Goal: Information Seeking & Learning: Learn about a topic

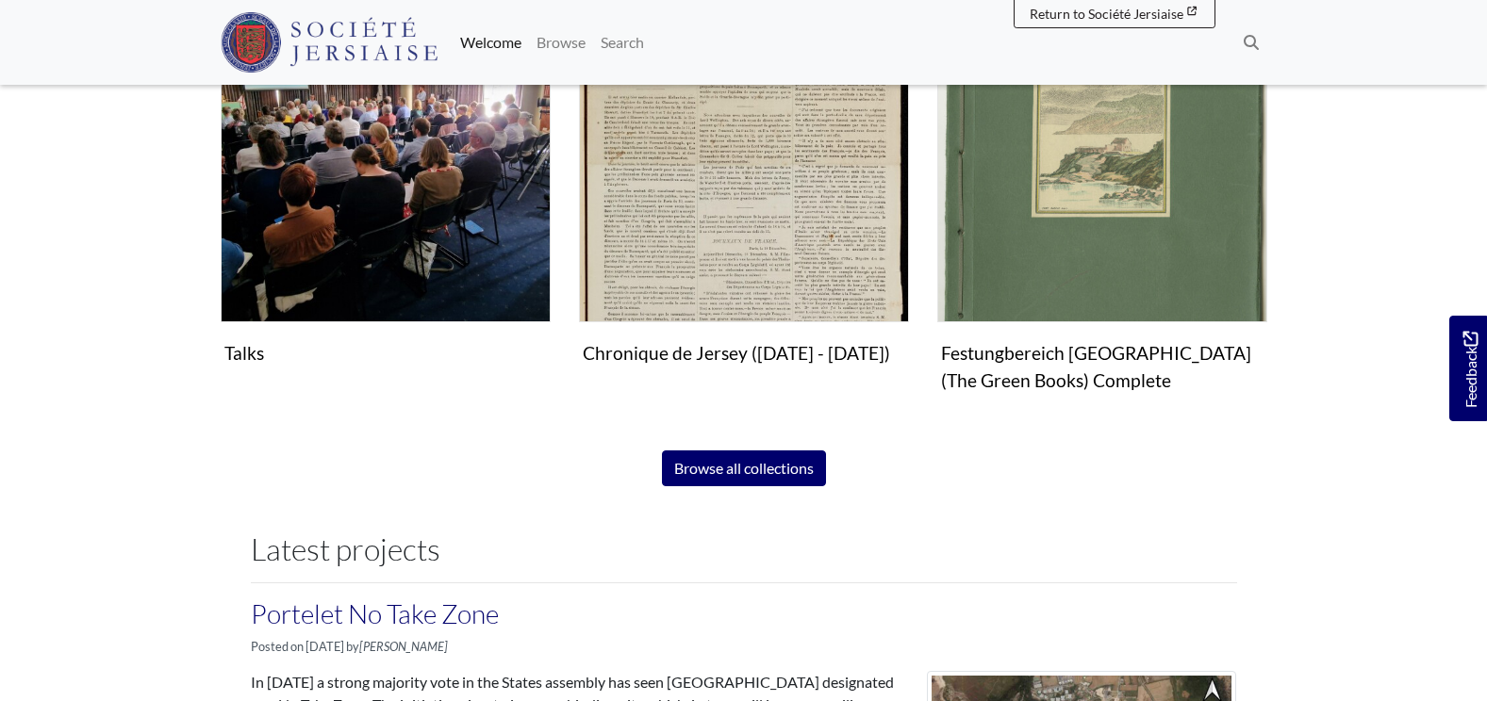
scroll to position [1320, 0]
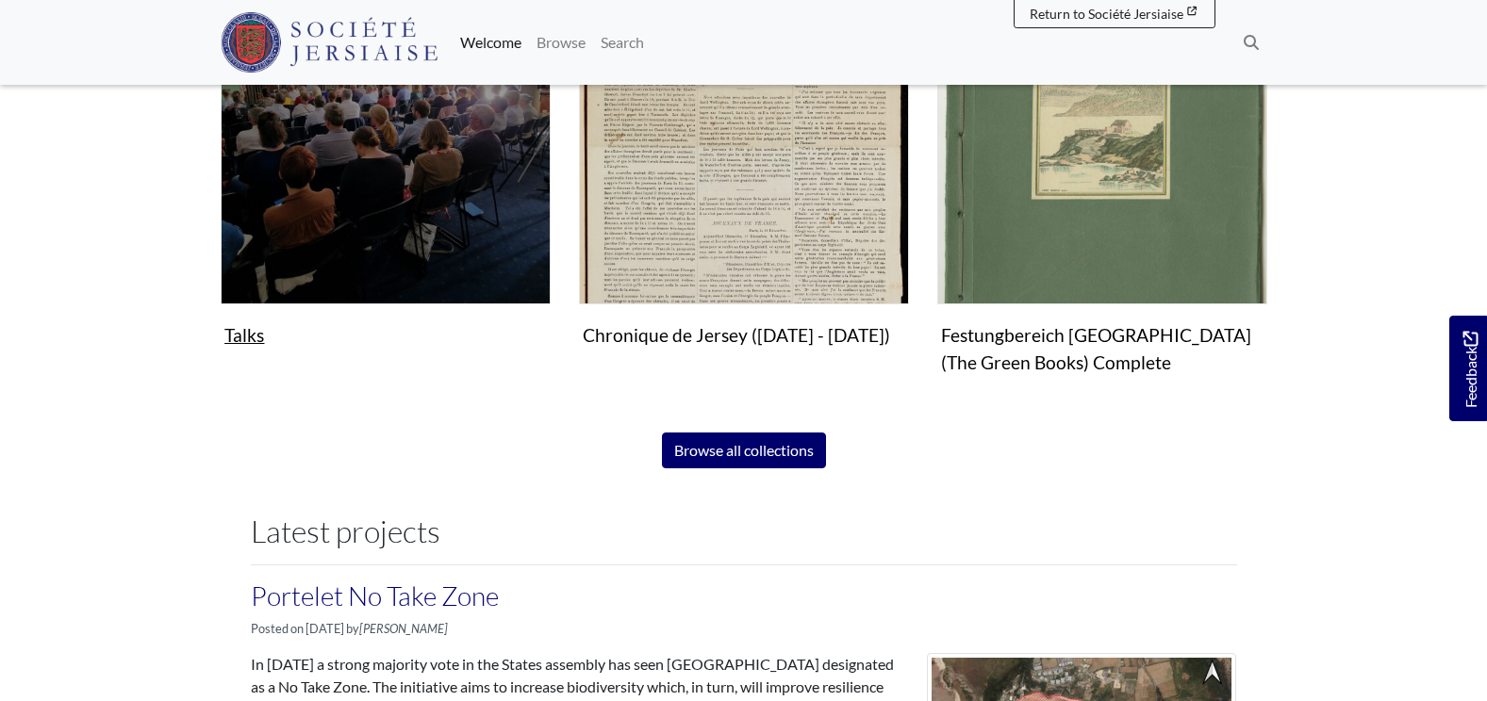
click at [391, 224] on img "Subcollection" at bounding box center [386, 140] width 330 height 330
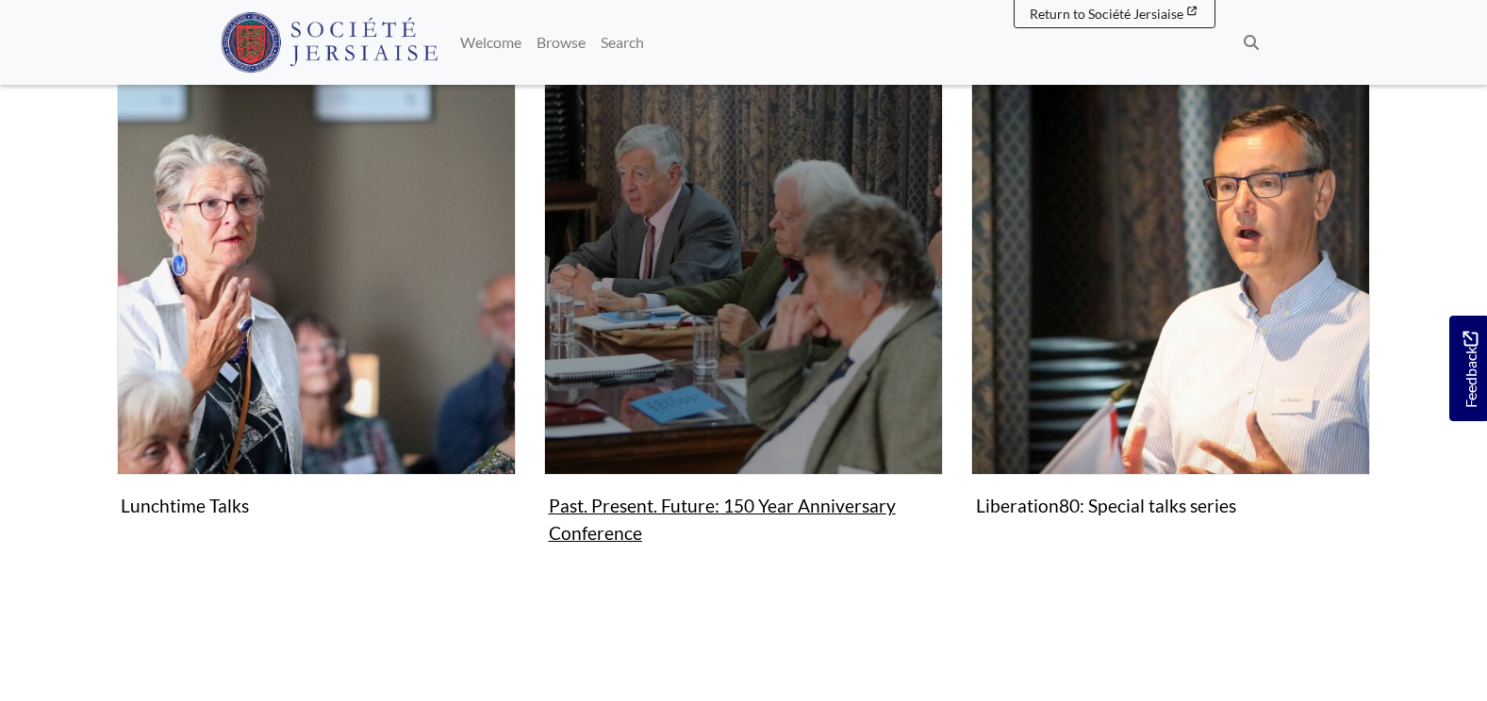
scroll to position [318, 0]
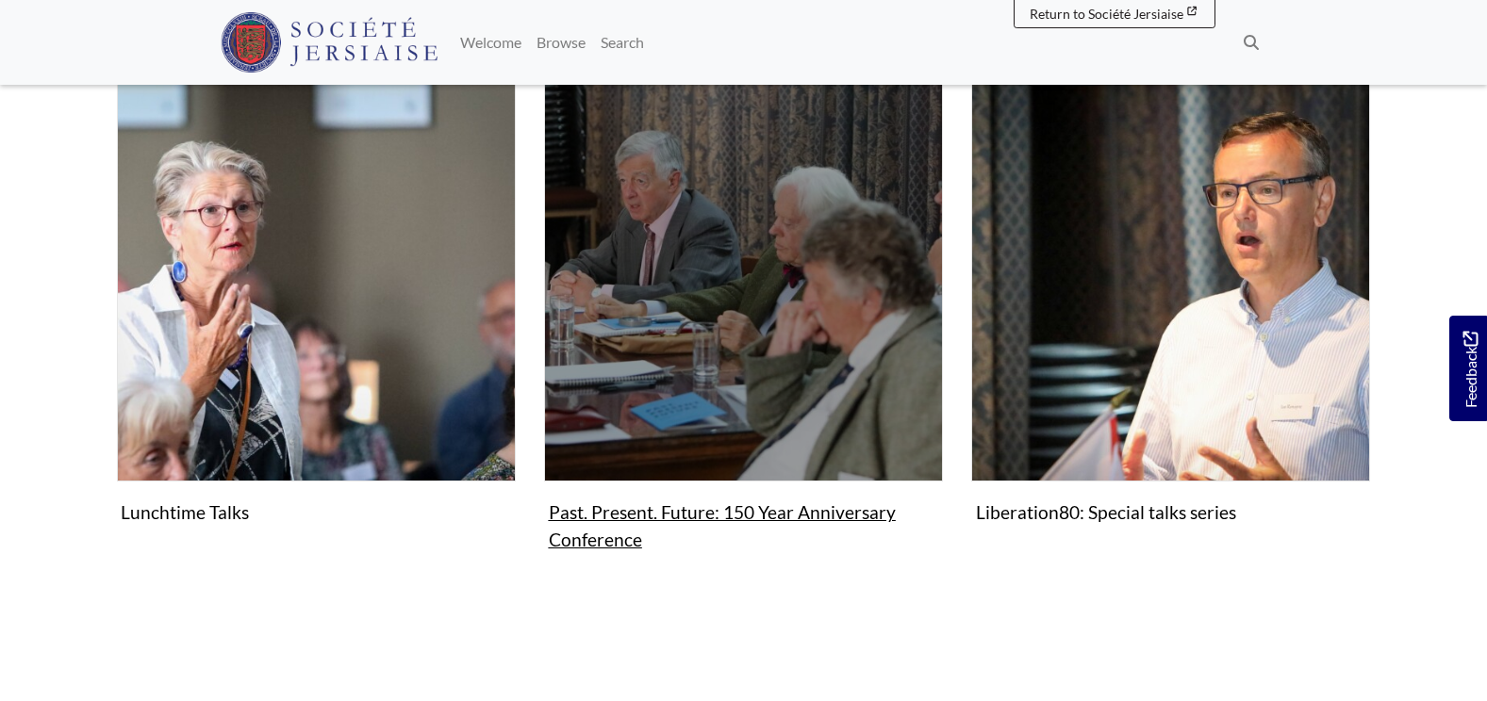
click at [689, 353] on img "Subcollection" at bounding box center [743, 282] width 399 height 399
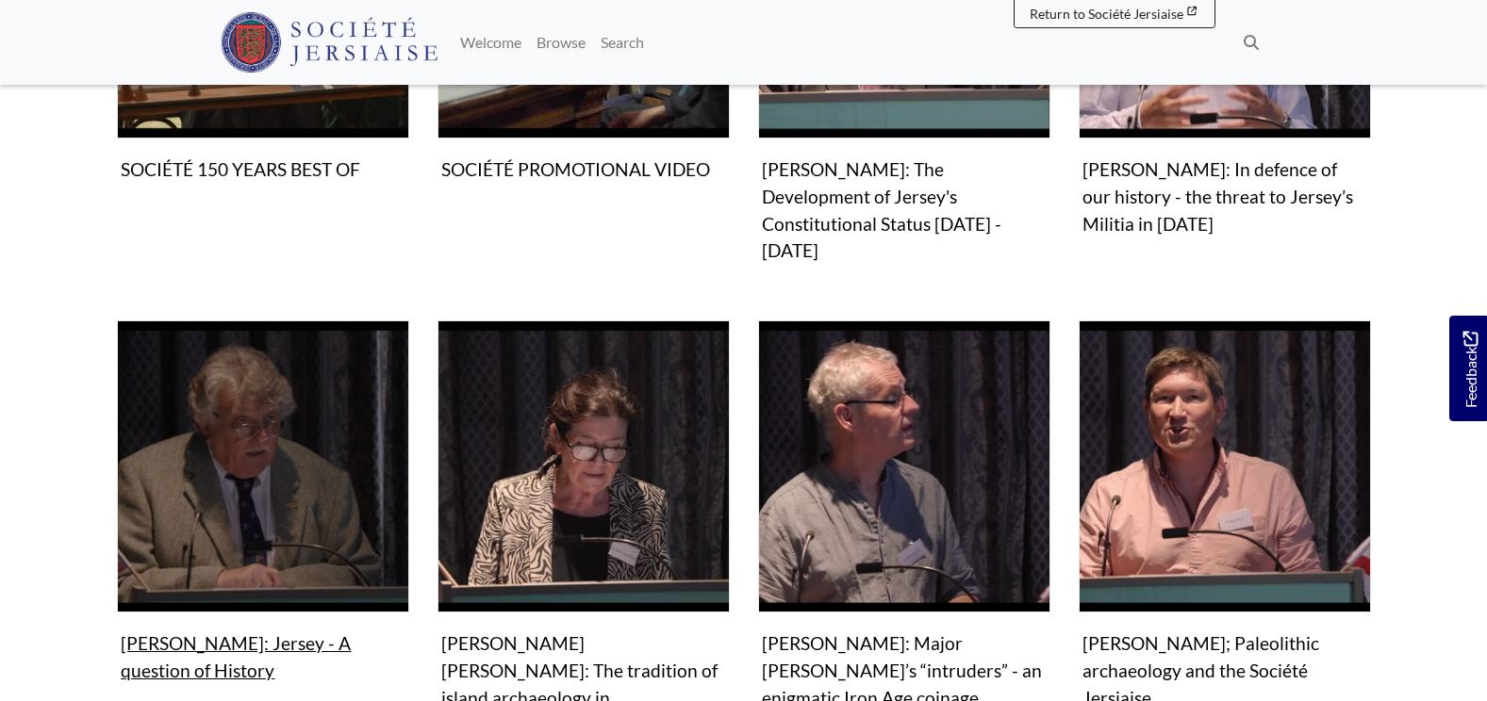
scroll to position [1037, 0]
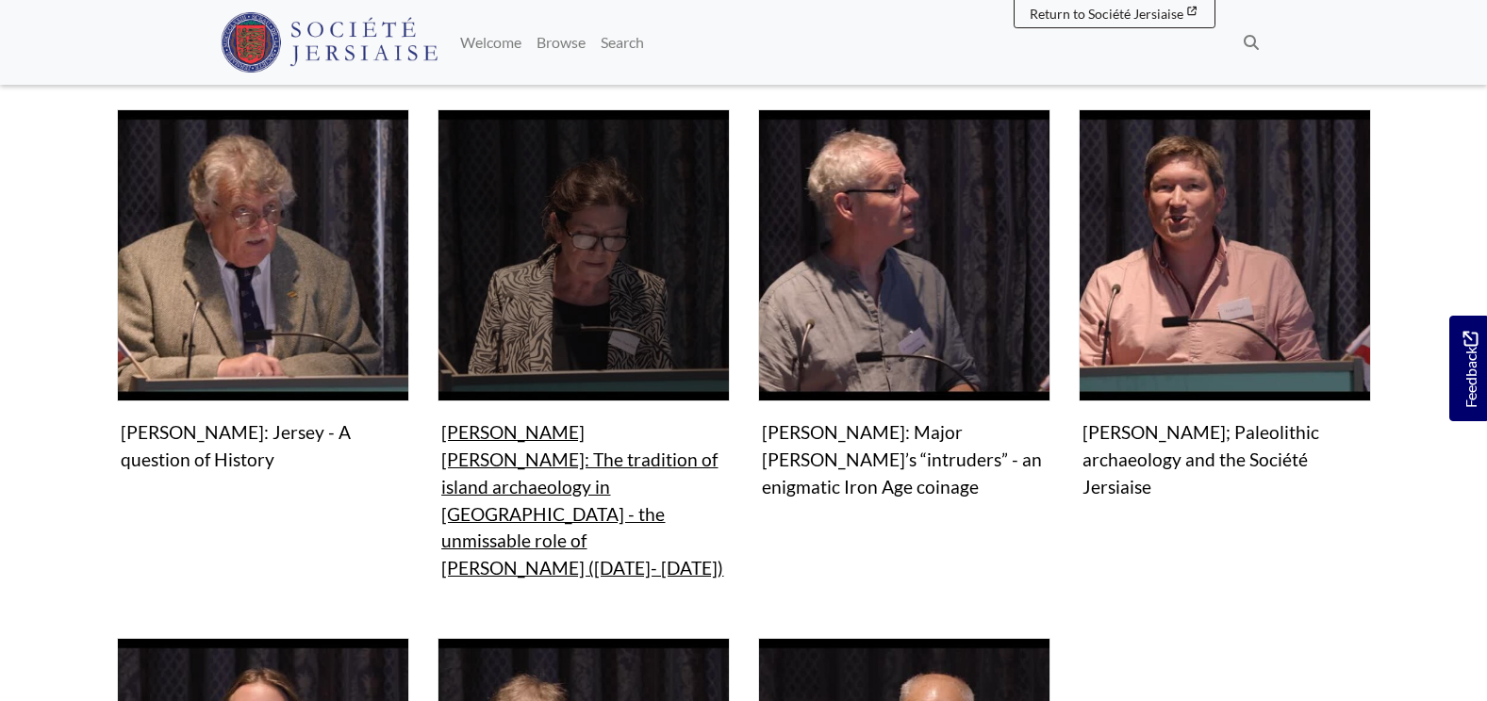
click at [550, 424] on figure "Video & audio Marie Yvane Daire: The tradition of island archaeology in Brittan…" at bounding box center [583, 348] width 292 height 478
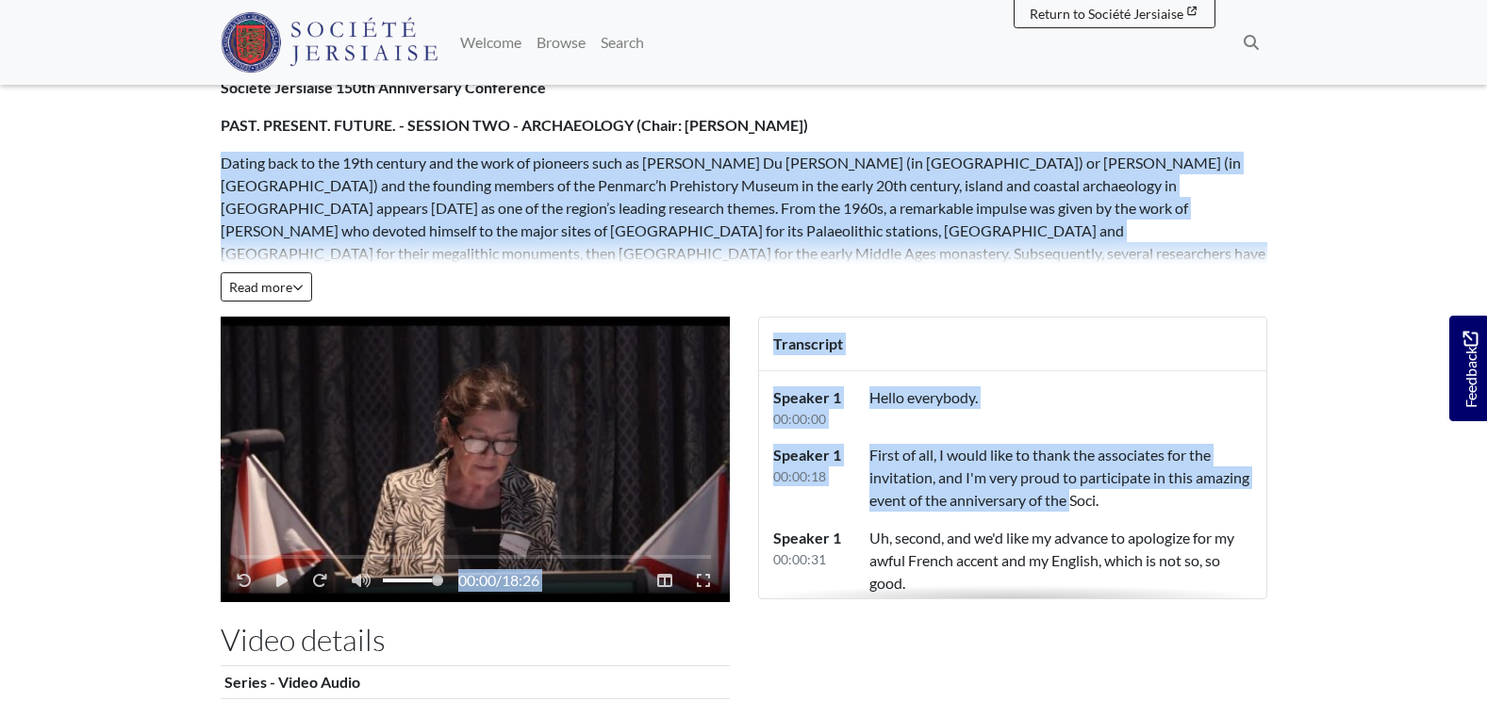
scroll to position [283, 0]
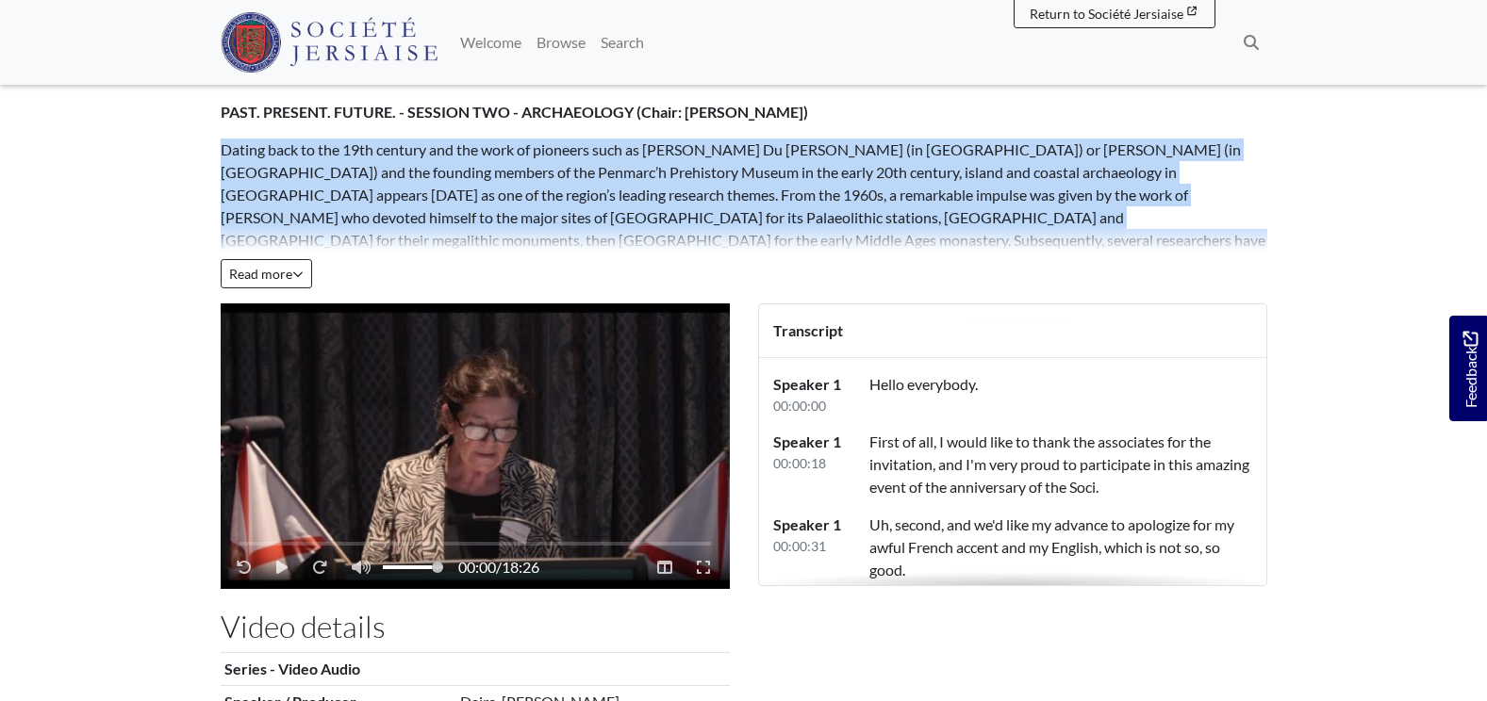
drag, startPoint x: 222, startPoint y: 430, endPoint x: 1100, endPoint y: 236, distance: 898.9
click at [1100, 236] on div "Société Jersiaise 150th Anniversary Conference PAST. PRESENT. FUTURE. - SESSION…" at bounding box center [744, 157] width 1046 height 189
click at [240, 278] on span "Read more" at bounding box center [266, 274] width 74 height 16
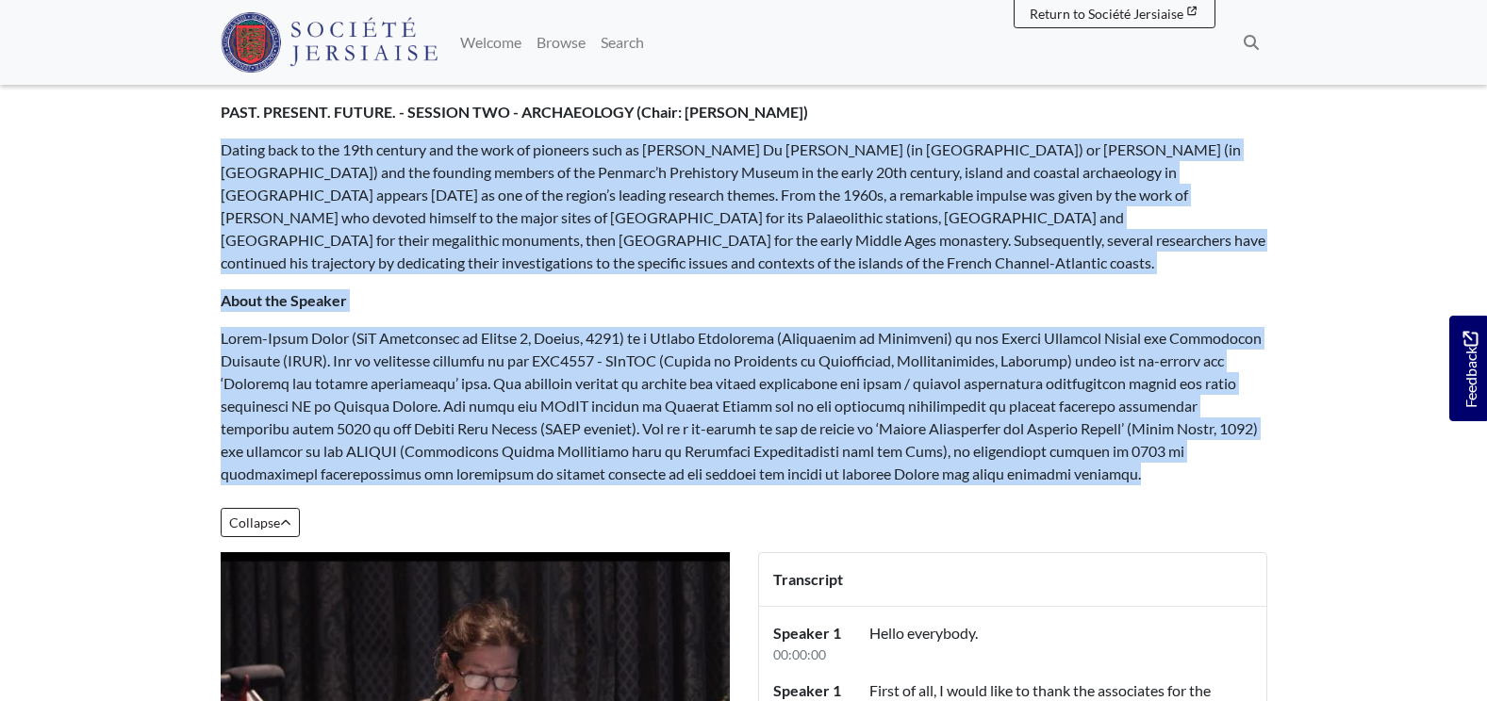
drag, startPoint x: 229, startPoint y: 154, endPoint x: 952, endPoint y: 474, distance: 790.9
click at [952, 474] on div "Société Jersiaise 150th Anniversary Conference PAST. PRESENT. FUTURE. - SESSION…" at bounding box center [743, 307] width 1075 height 489
drag, startPoint x: 952, startPoint y: 474, endPoint x: 858, endPoint y: 420, distance: 109.0
copy div "Dating back to the 19th century and the work of pioneers such as Paul Du Châtel…"
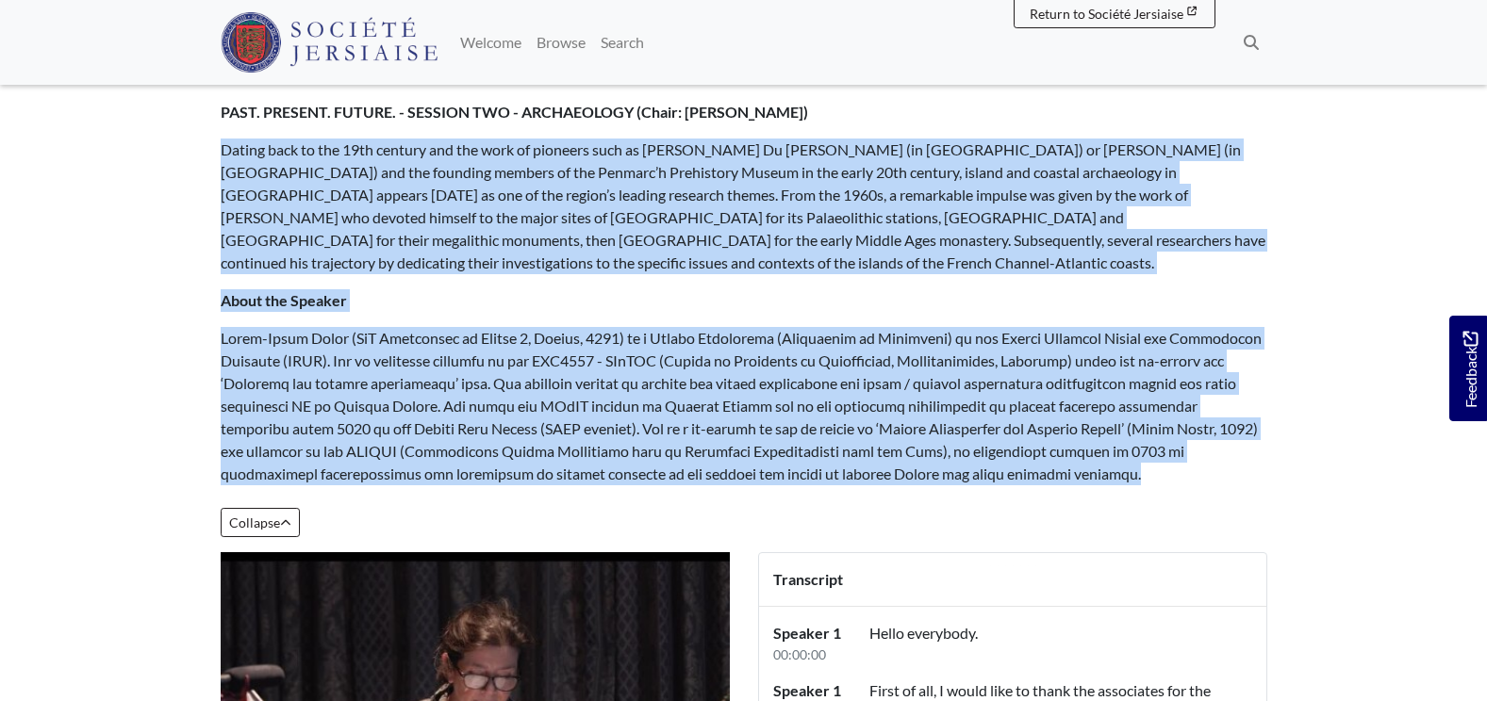
click at [365, 320] on div "Société Jersiaise 150th Anniversary Conference PAST. PRESENT. FUTURE. - SESSION…" at bounding box center [744, 281] width 1046 height 437
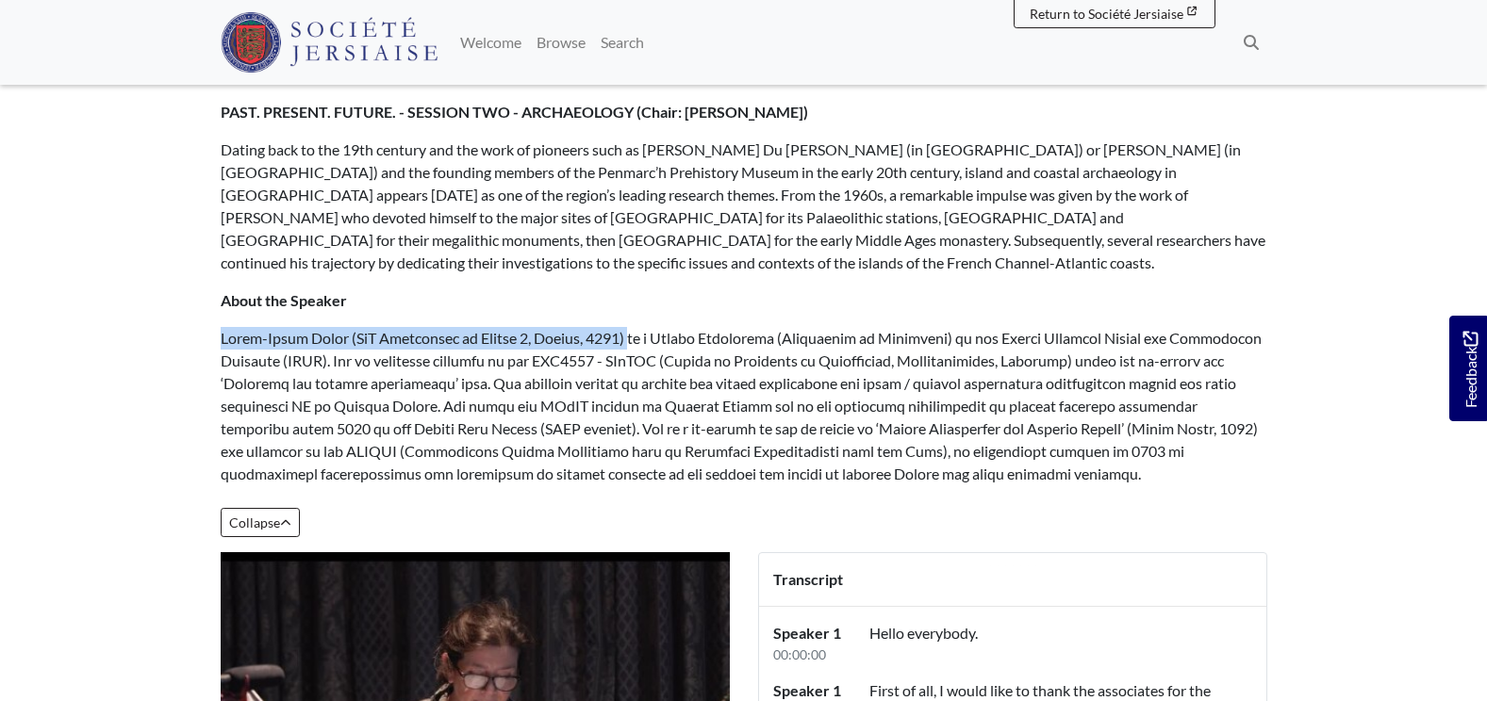
drag, startPoint x: 634, startPoint y: 337, endPoint x: 221, endPoint y: 337, distance: 412.9
click at [221, 337] on p at bounding box center [744, 406] width 1046 height 158
drag, startPoint x: 221, startPoint y: 337, endPoint x: 254, endPoint y: 337, distance: 33.0
copy p "Marie-Yvane Daire (PhD Université de Rennes 1, France, 1987)"
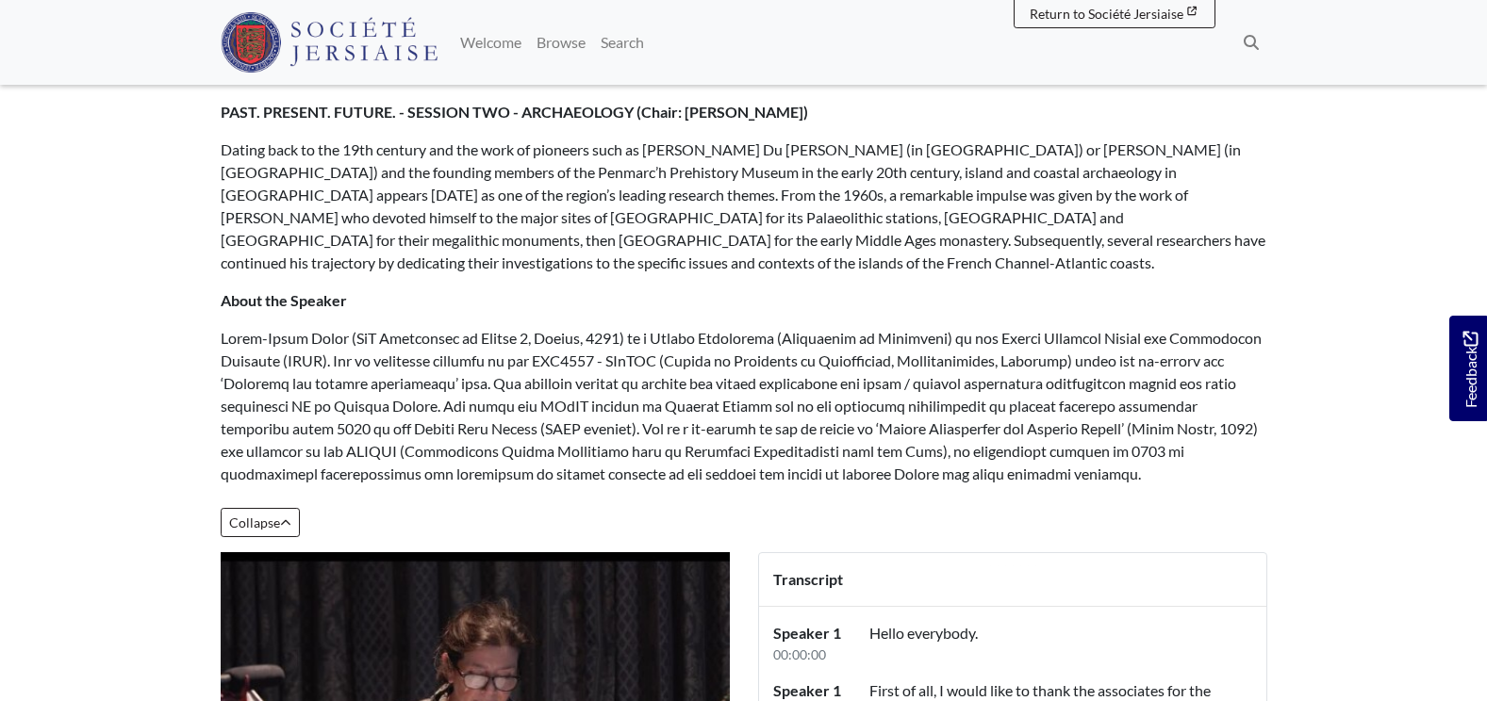
click at [398, 277] on div "Société Jersiaise 150th Anniversary Conference PAST. PRESENT. FUTURE. - SESSION…" at bounding box center [744, 281] width 1046 height 437
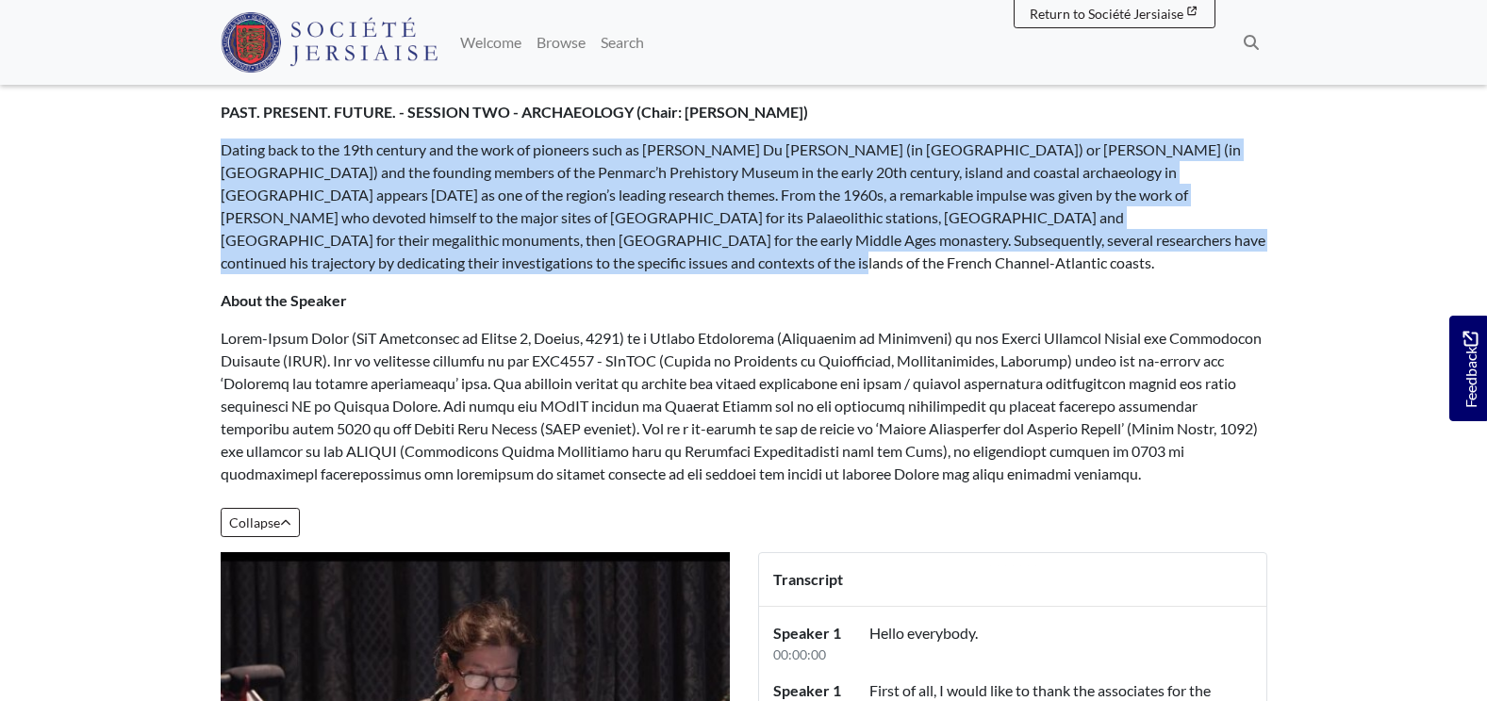
drag, startPoint x: 403, startPoint y: 267, endPoint x: 206, endPoint y: 154, distance: 227.2
click at [206, 154] on div "Société Jersiaise 150th Anniversary Conference PAST. PRESENT. FUTURE. - SESSION…" at bounding box center [743, 307] width 1075 height 489
drag, startPoint x: 206, startPoint y: 154, endPoint x: 292, endPoint y: 178, distance: 90.1
copy p "Dating back to the 19th century and the work of pioneers such as Paul Du Châtel…"
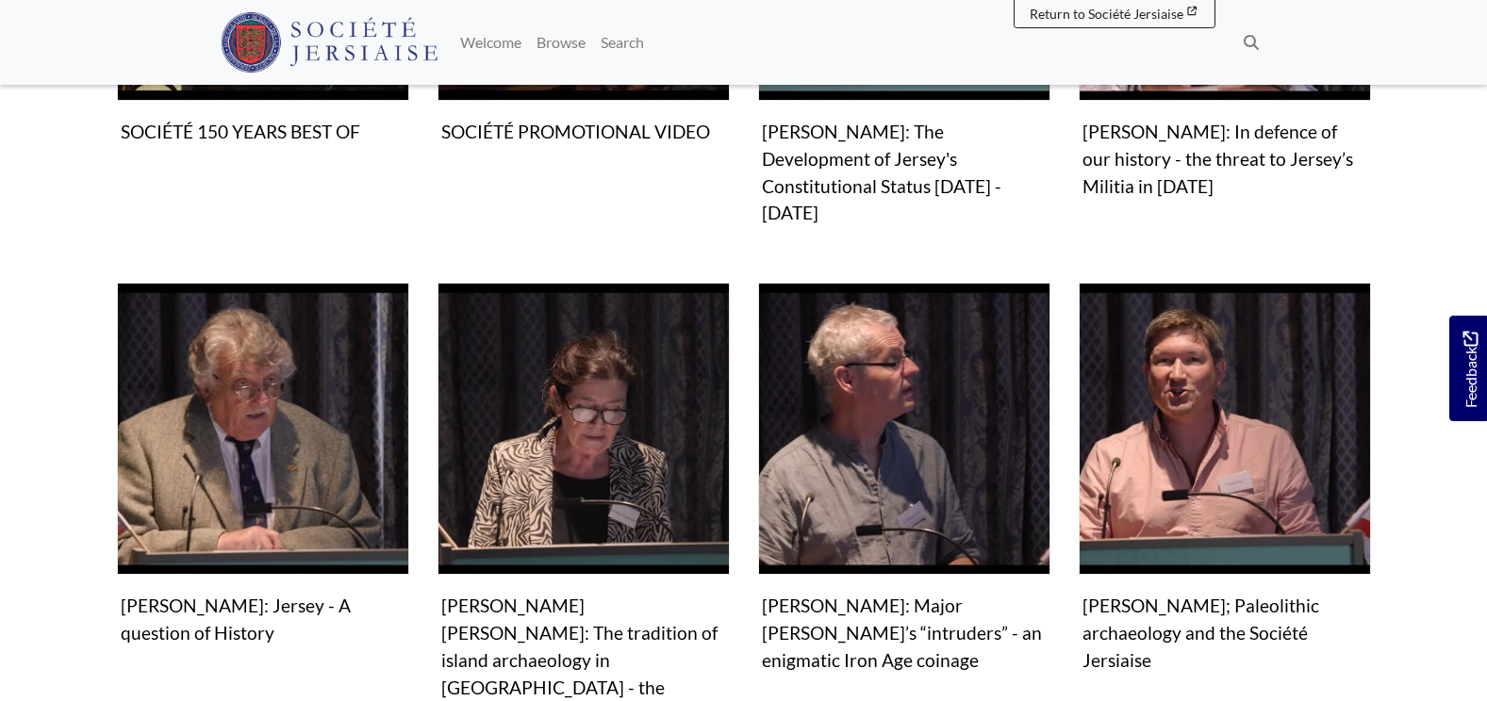
scroll to position [848, 0]
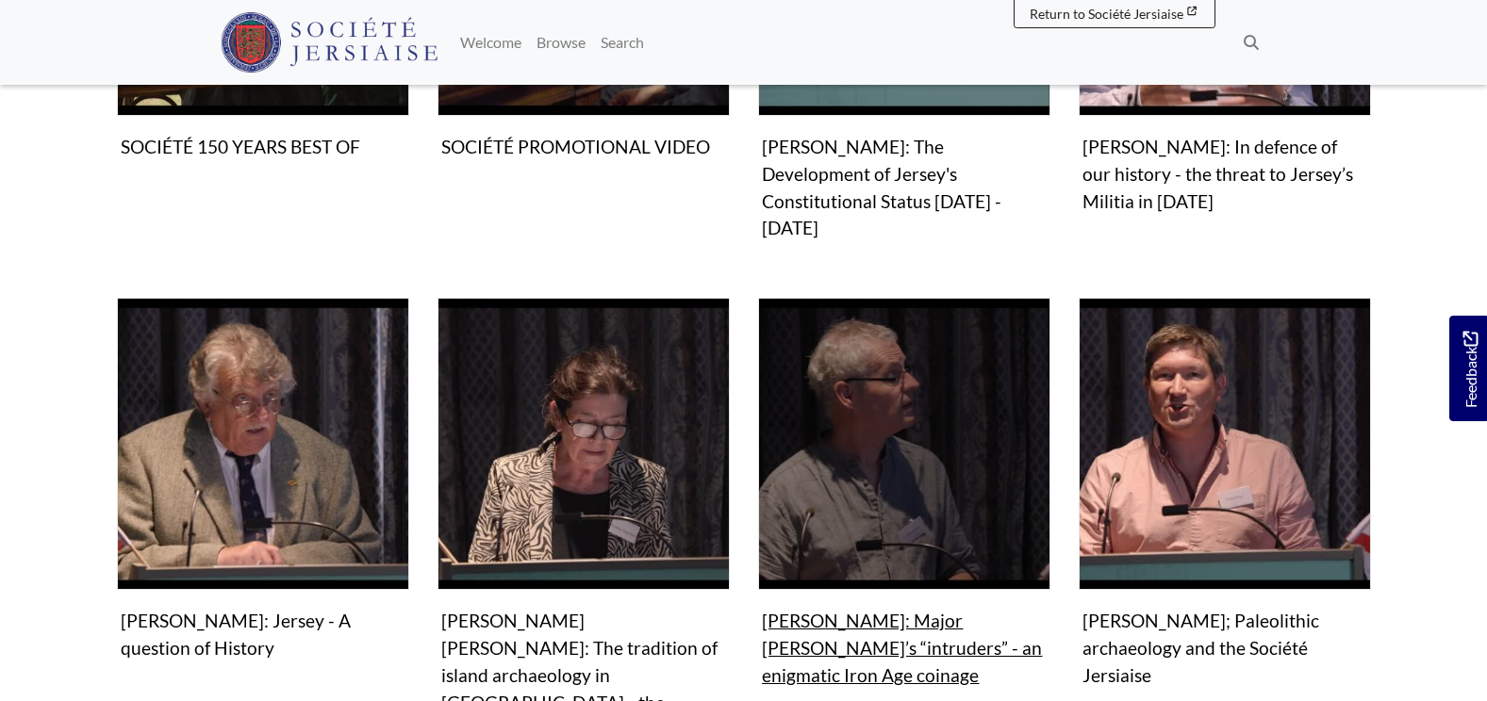
click at [848, 610] on figure "Video & audio Philip de Jersey: Major Rybot’s “intruders” - an enigmatic Iron A…" at bounding box center [904, 496] width 292 height 396
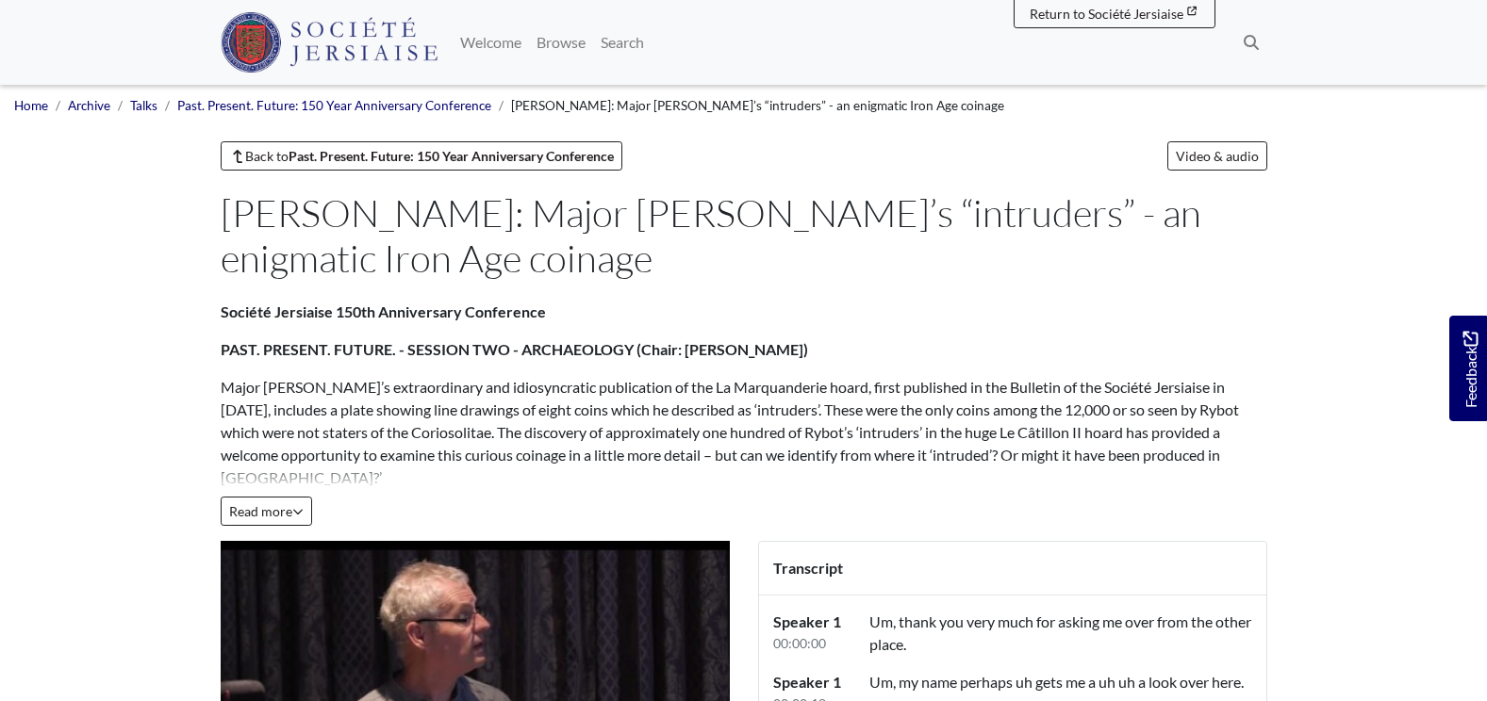
click at [246, 397] on p "Major Rybot’s extraordinary and idiosyncratic publication of the La Marquanderi…" at bounding box center [744, 432] width 1046 height 113
click at [221, 348] on strong "PAST. PRESENT. FUTURE. - SESSION TWO - ARCHAEOLOGY (Chair: Rosalind Le Quesne)" at bounding box center [514, 349] width 587 height 18
drag, startPoint x: 227, startPoint y: 384, endPoint x: 276, endPoint y: 386, distance: 49.1
click at [276, 386] on p "Major Rybot’s extraordinary and idiosyncratic publication of the La Marquanderi…" at bounding box center [744, 432] width 1046 height 113
drag, startPoint x: 276, startPoint y: 386, endPoint x: 271, endPoint y: 410, distance: 25.2
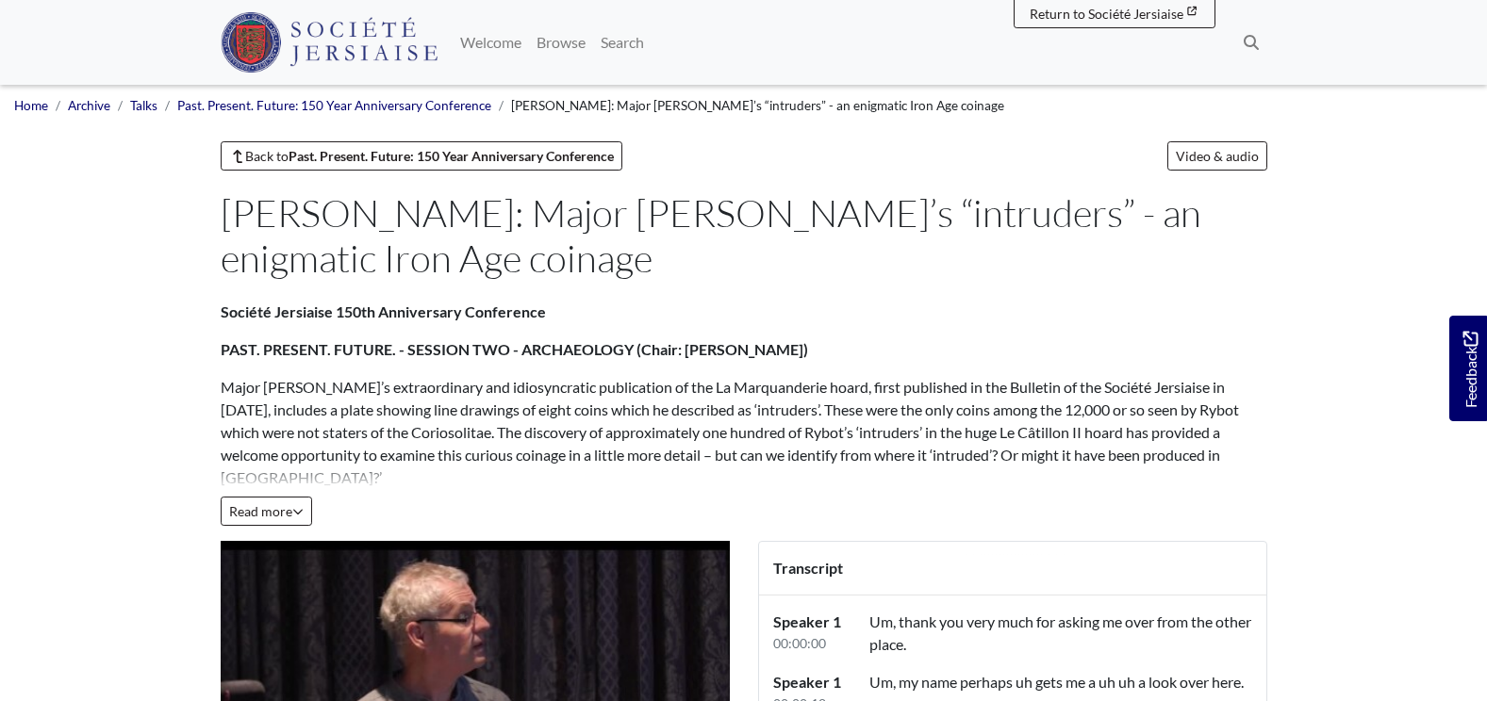
click at [271, 410] on p "Major Rybot’s extraordinary and idiosyncratic publication of the La Marquanderi…" at bounding box center [744, 432] width 1046 height 113
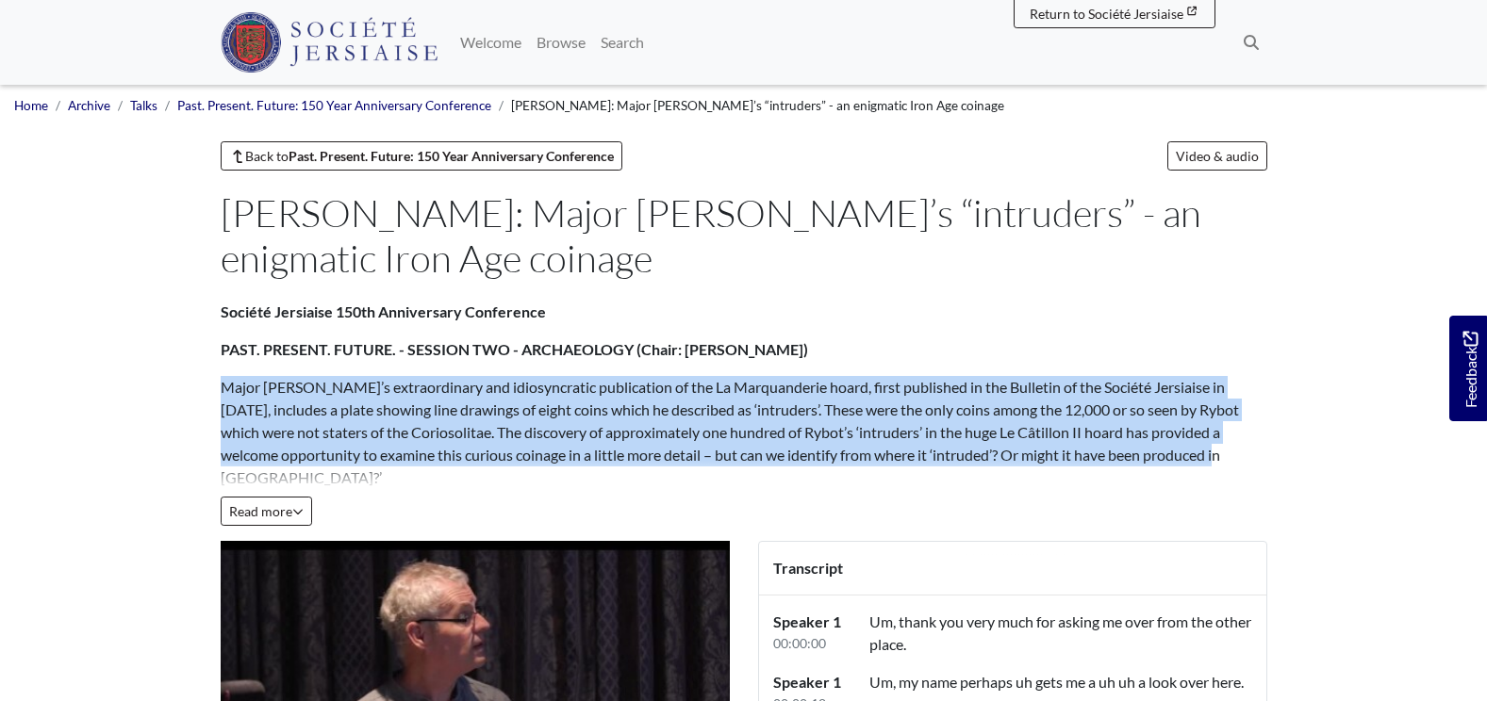
drag, startPoint x: 224, startPoint y: 385, endPoint x: 1255, endPoint y: 452, distance: 1032.6
click at [1255, 452] on p "Major [PERSON_NAME]’s extraordinary and idiosyncratic publication of the La Mar…" at bounding box center [744, 432] width 1046 height 113
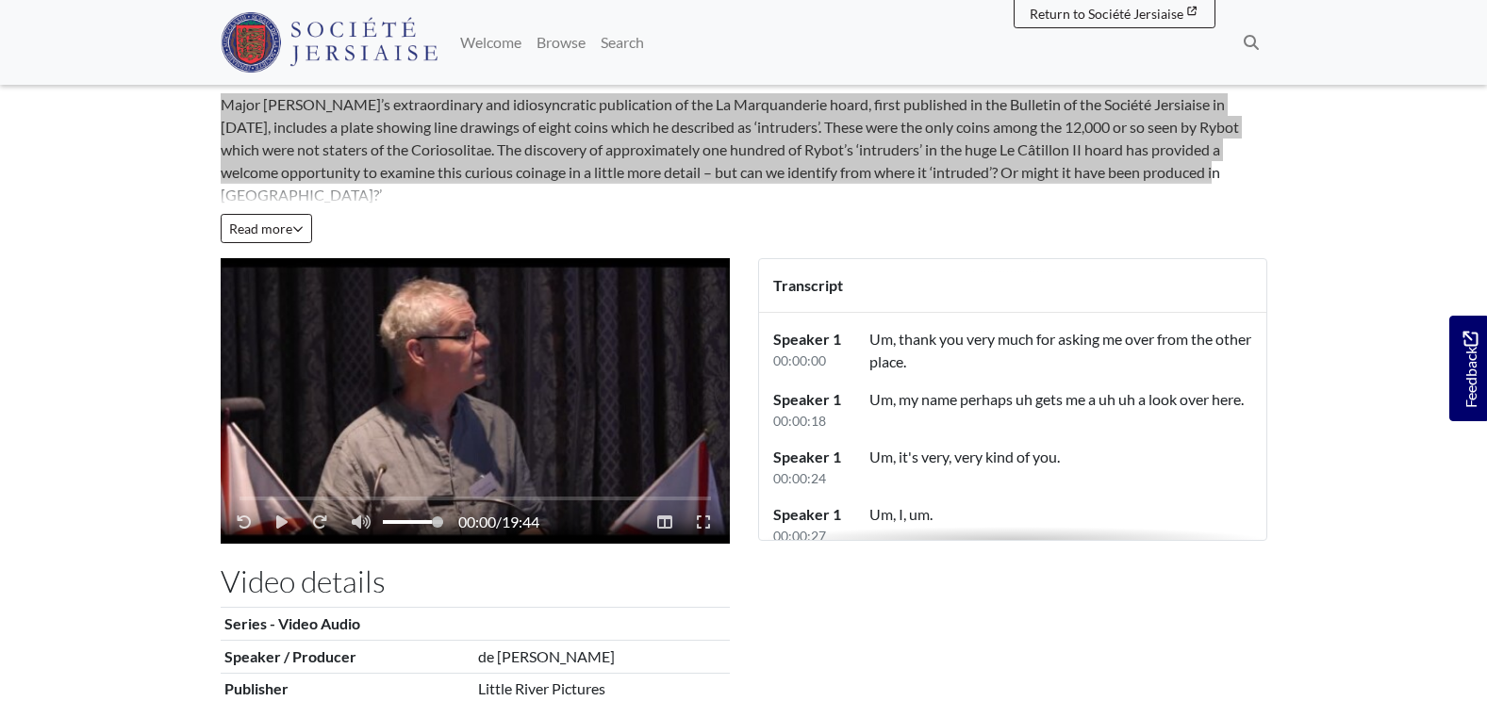
scroll to position [94, 0]
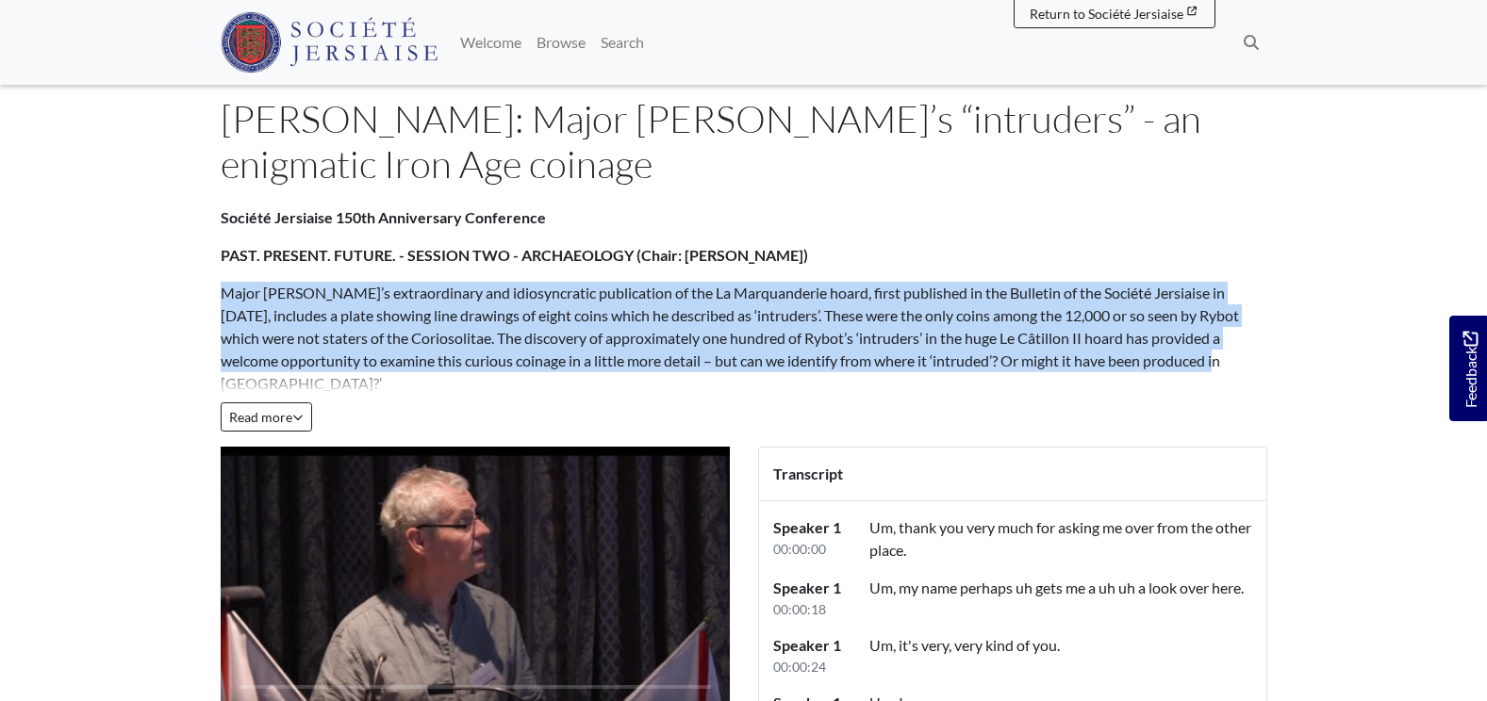
click at [1053, 303] on p "Major [PERSON_NAME]’s extraordinary and idiosyncratic publication of the La Mar…" at bounding box center [744, 338] width 1046 height 113
drag, startPoint x: 1242, startPoint y: 354, endPoint x: 222, endPoint y: 274, distance: 1023.2
click at [222, 274] on div "Société Jersiaise 150th Anniversary Conference PAST. PRESENT. FUTURE. - SESSION…" at bounding box center [744, 413] width 1046 height 415
drag, startPoint x: 222, startPoint y: 274, endPoint x: 267, endPoint y: 313, distance: 59.5
copy p "Major [PERSON_NAME]’s extraordinary and idiosyncratic publication of the La Mar…"
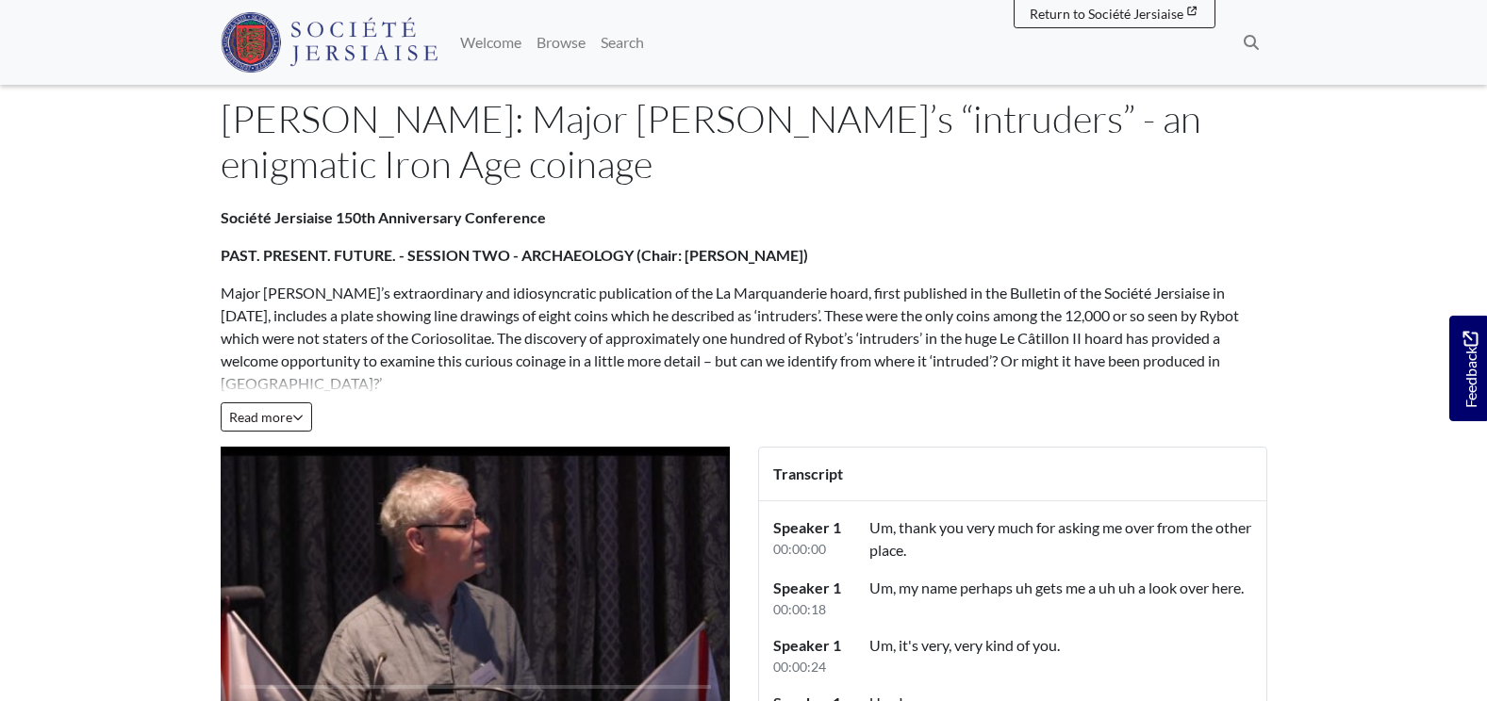
click at [720, 247] on strong "PAST. PRESENT. FUTURE. - SESSION TWO - ARCHAEOLOGY (Chair: [PERSON_NAME])" at bounding box center [514, 255] width 587 height 18
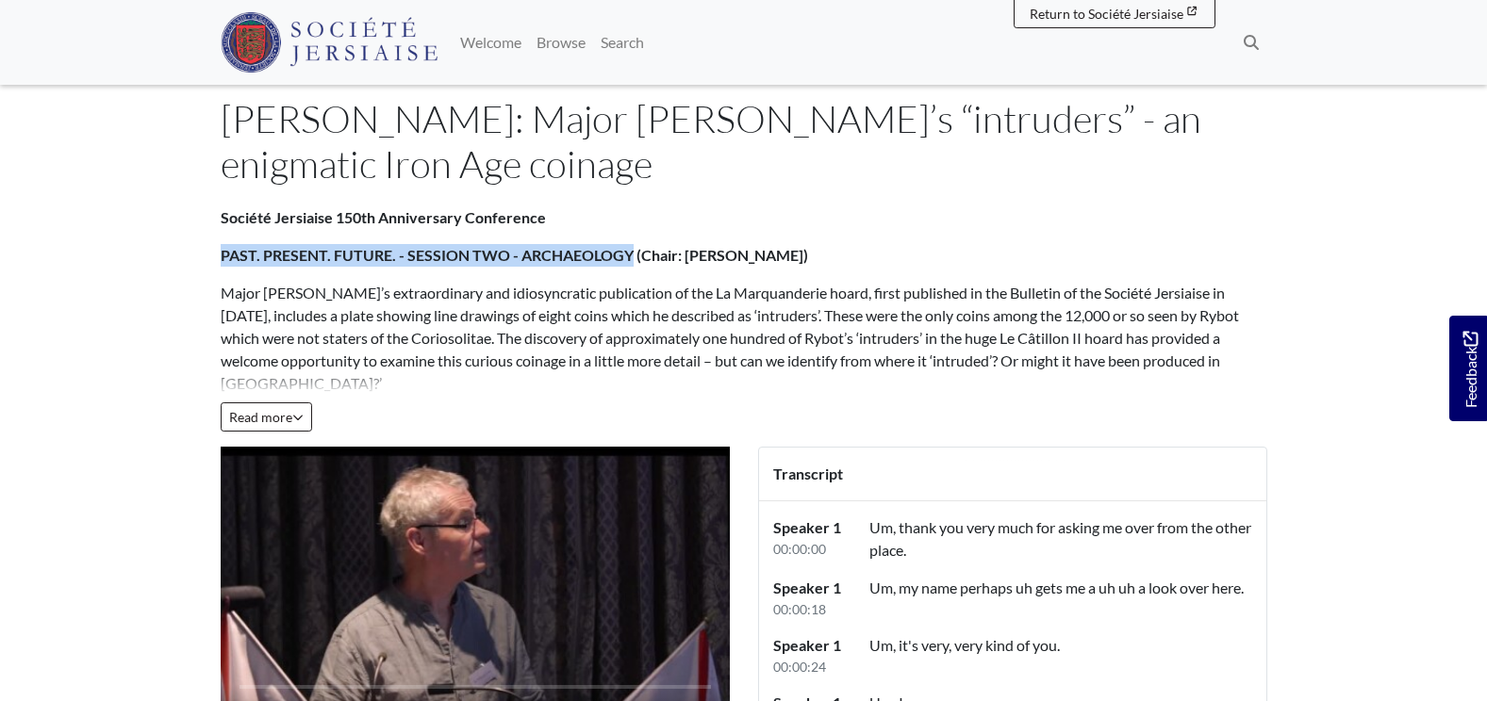
drag, startPoint x: 628, startPoint y: 253, endPoint x: 220, endPoint y: 230, distance: 408.8
click at [221, 230] on div "Société Jersiaise 150th Anniversary Conference PAST. PRESENT. FUTURE. - SESSION…" at bounding box center [744, 413] width 1046 height 415
drag, startPoint x: 220, startPoint y: 230, endPoint x: 289, endPoint y: 256, distance: 74.6
copy strong "PAST. PRESENT. FUTURE. - SESSION TWO - ARCHAEOLOGY"
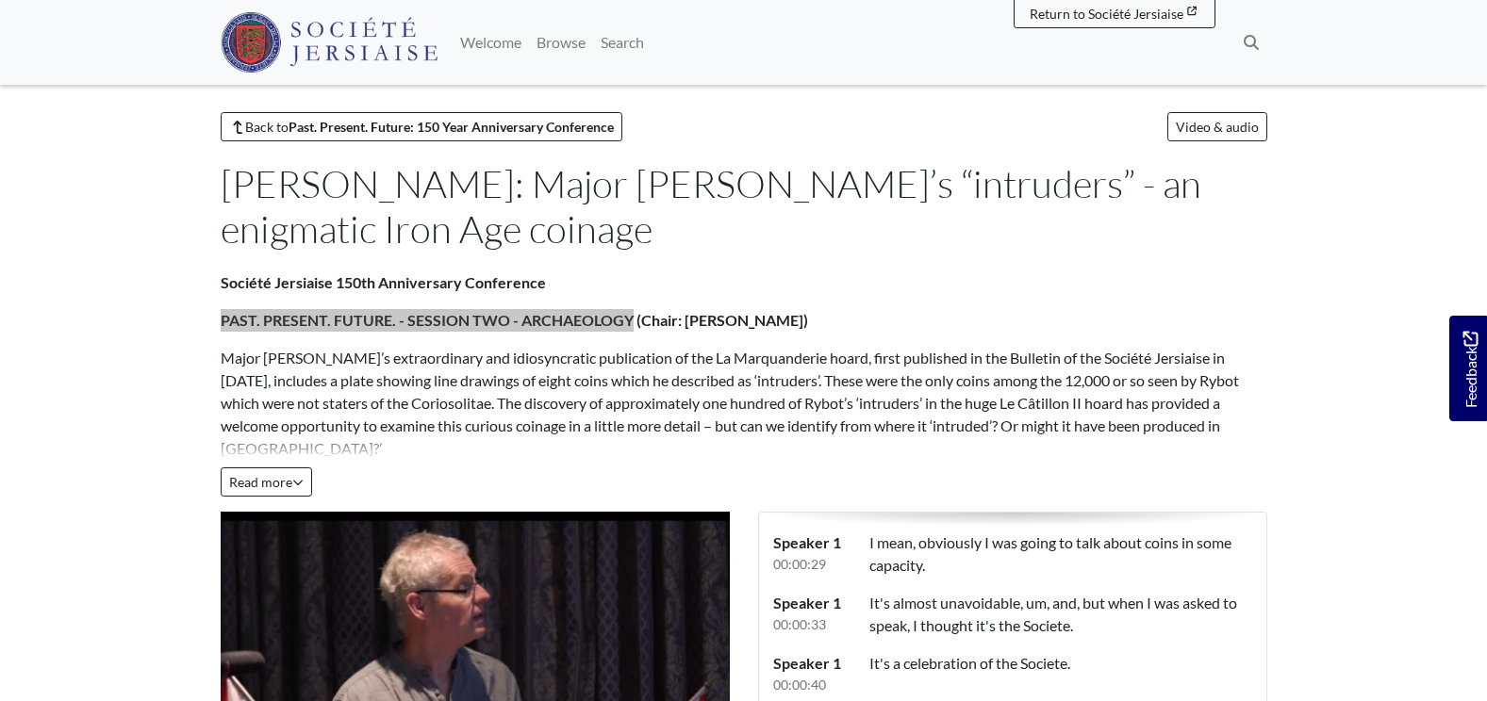
scroll to position [0, 0]
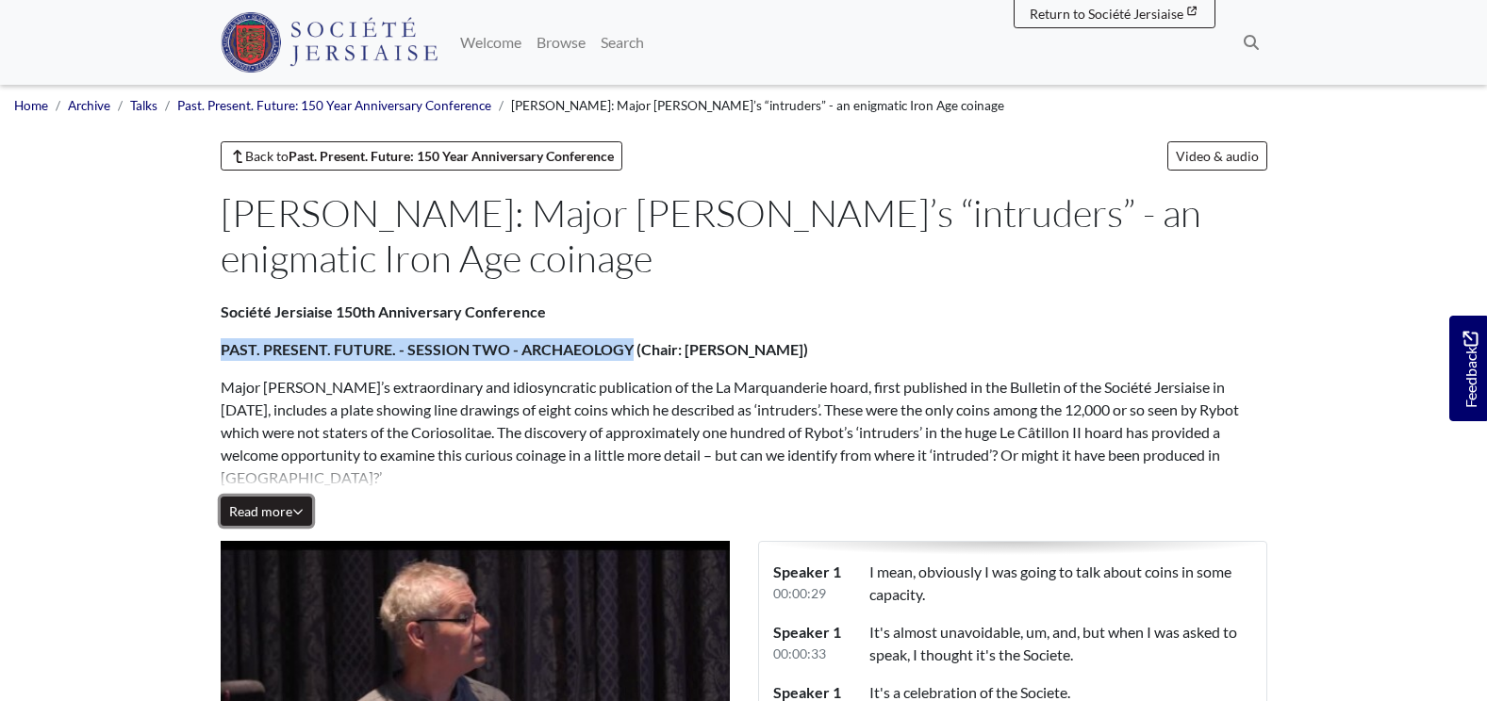
click at [256, 519] on span "Read more" at bounding box center [266, 511] width 74 height 16
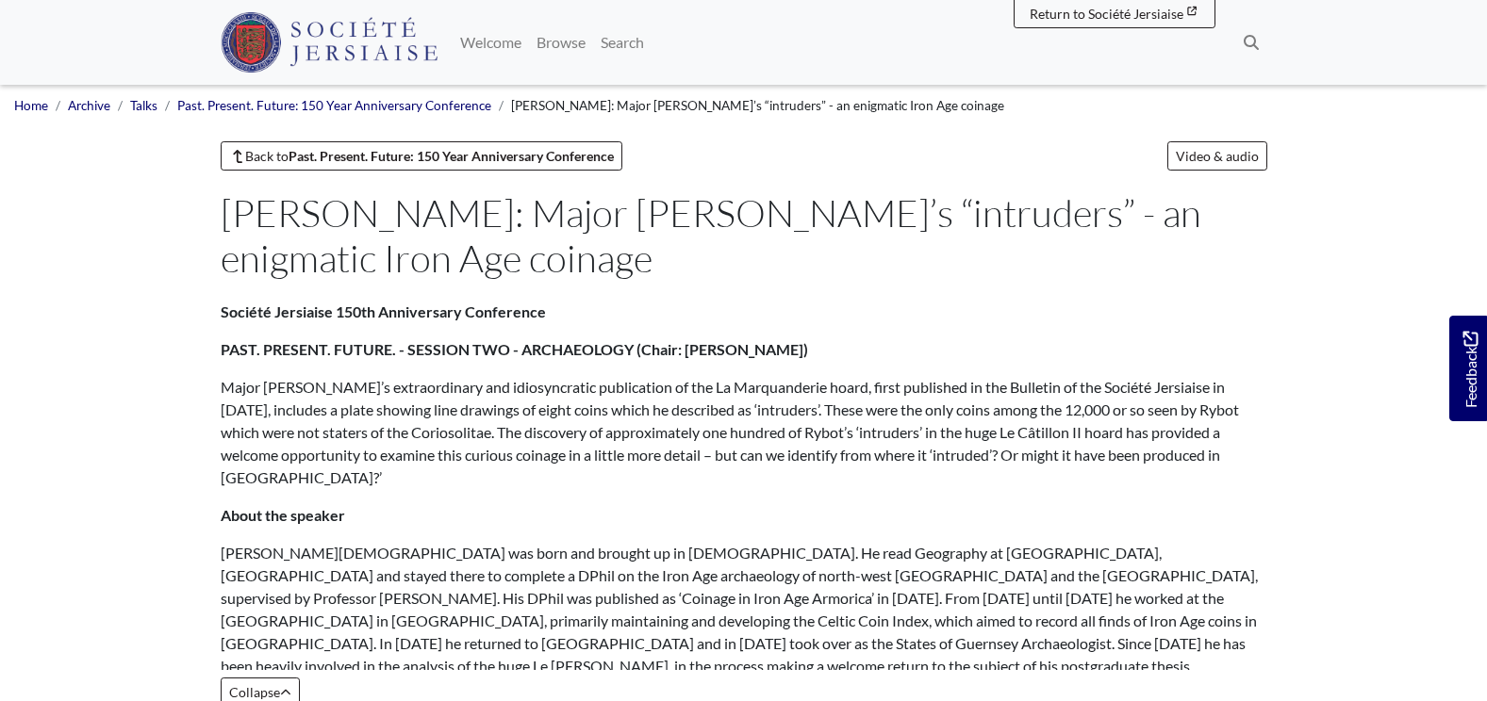
drag, startPoint x: 1078, startPoint y: 484, endPoint x: 1145, endPoint y: 468, distance: 69.7
click at [1081, 504] on p "About the speaker" at bounding box center [744, 515] width 1046 height 23
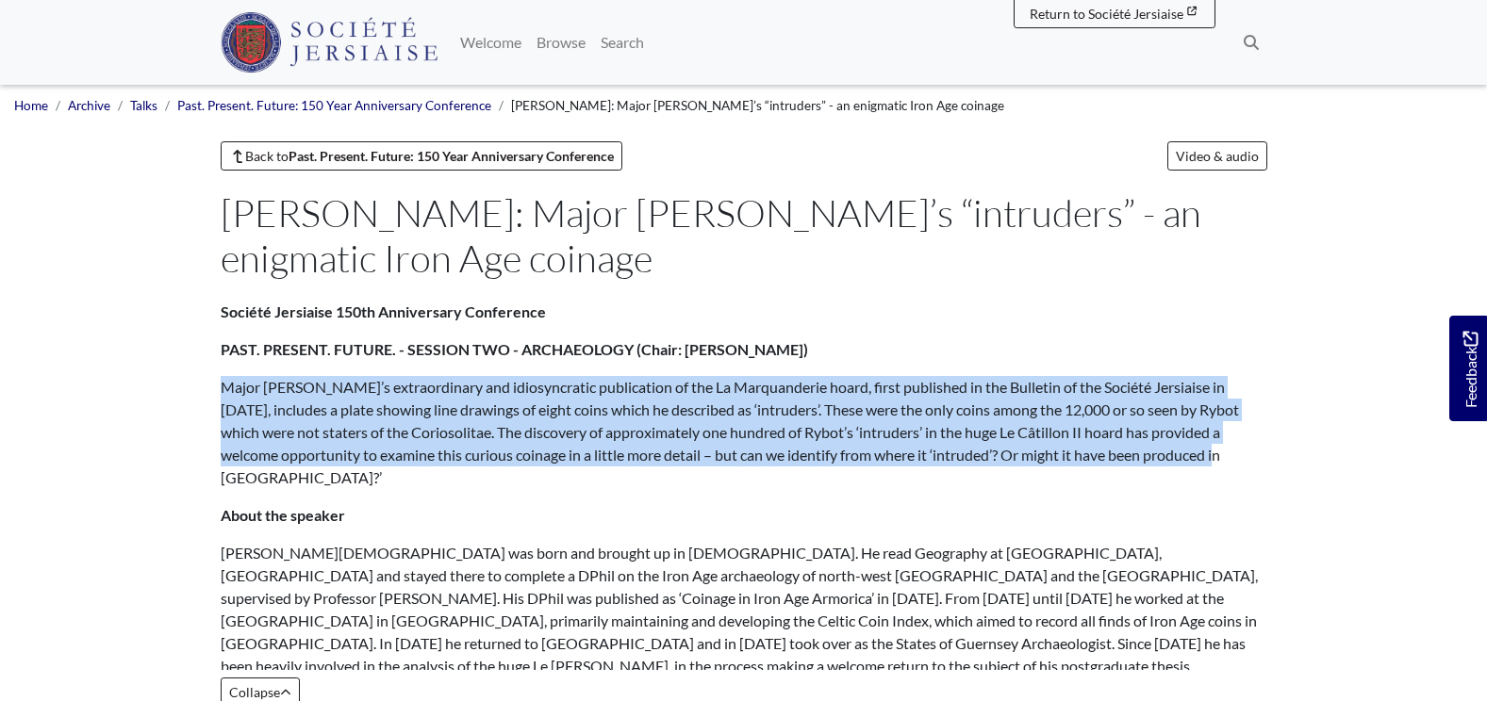
drag, startPoint x: 1199, startPoint y: 452, endPoint x: 195, endPoint y: 389, distance: 1005.9
drag, startPoint x: 195, startPoint y: 389, endPoint x: 291, endPoint y: 397, distance: 96.5
copy p "Major [PERSON_NAME]’s extraordinary and idiosyncratic publication of the La Mar…"
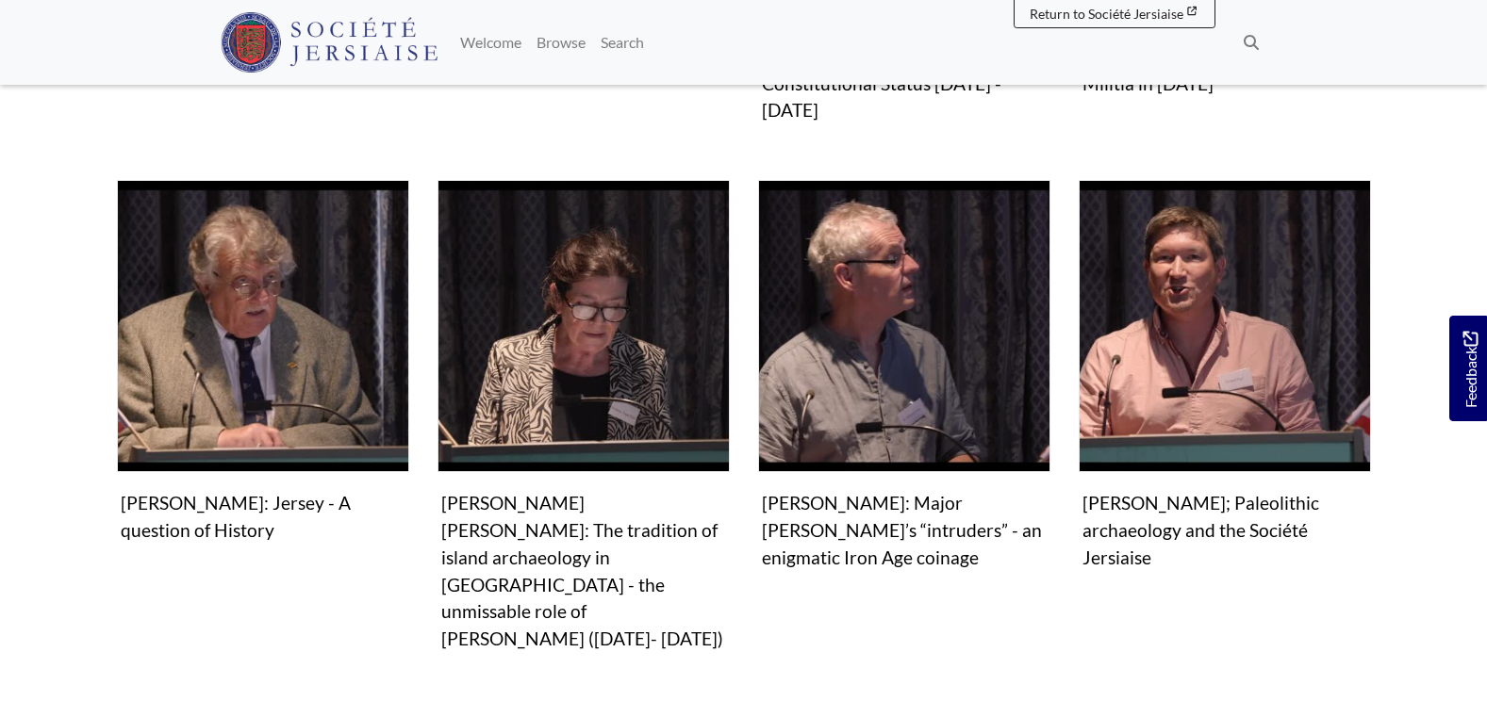
scroll to position [1131, 0]
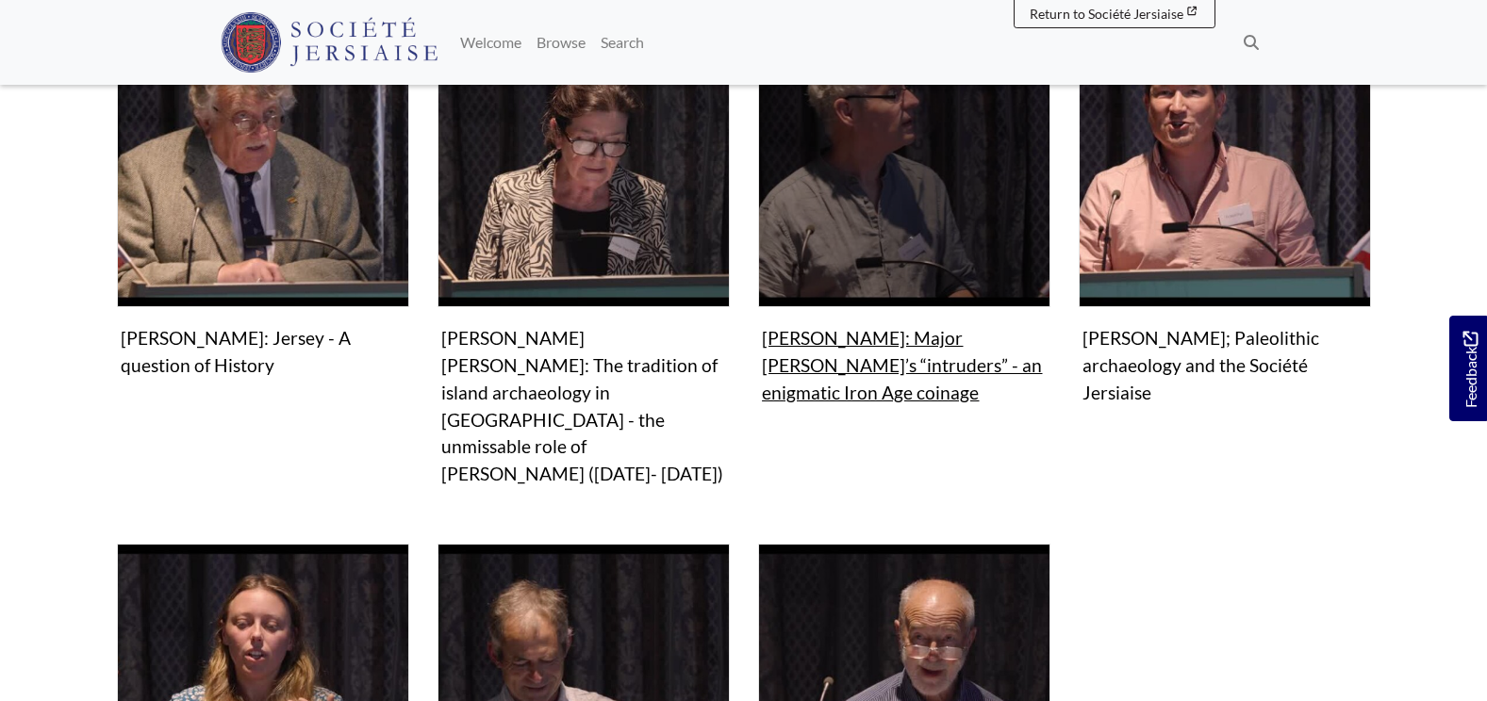
click at [874, 343] on figure "Video & audio [PERSON_NAME]: Major [PERSON_NAME]’s “intruders” - an enigmatic I…" at bounding box center [904, 213] width 292 height 396
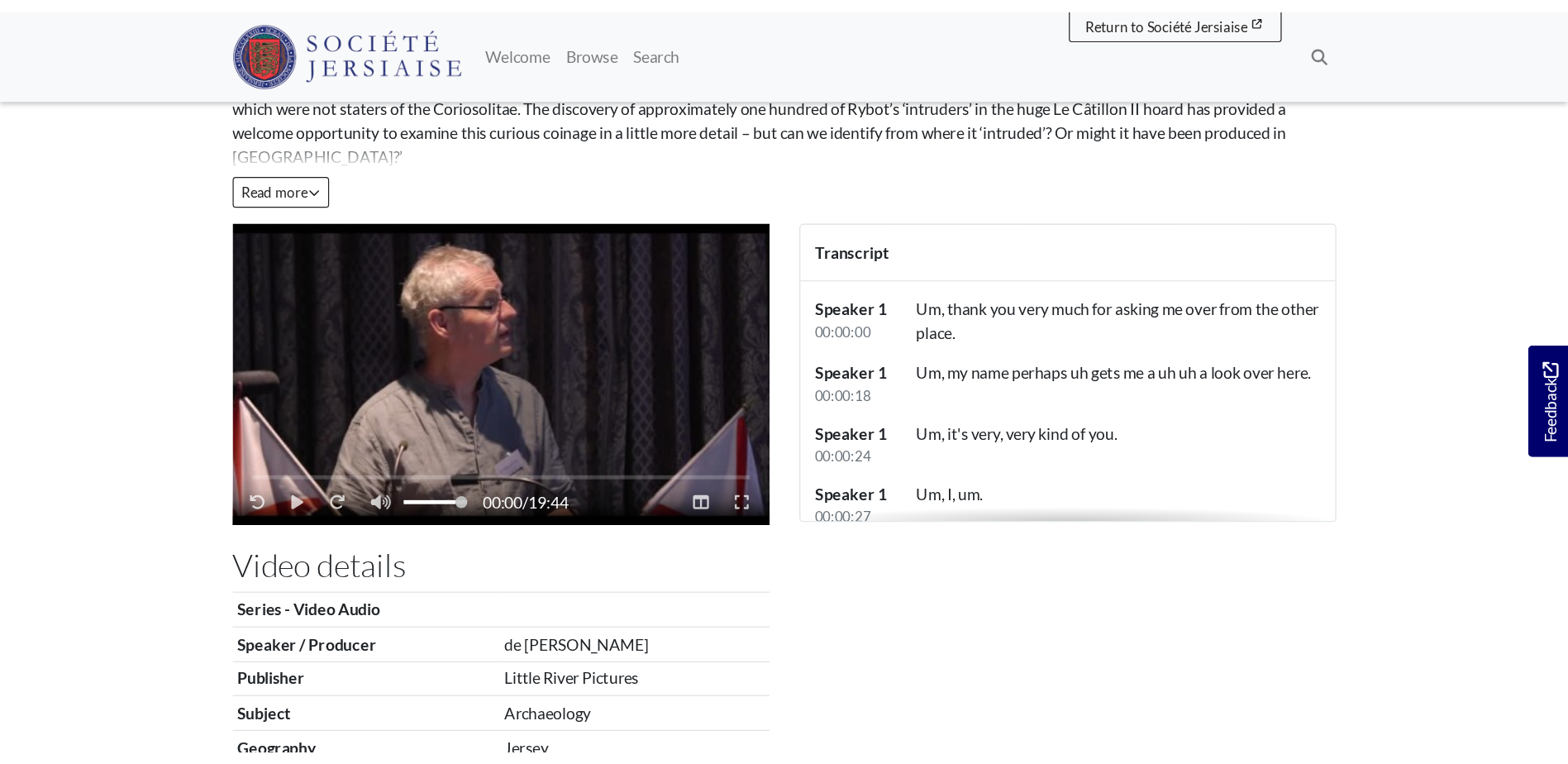
scroll to position [331, 0]
